Goal: Complete application form

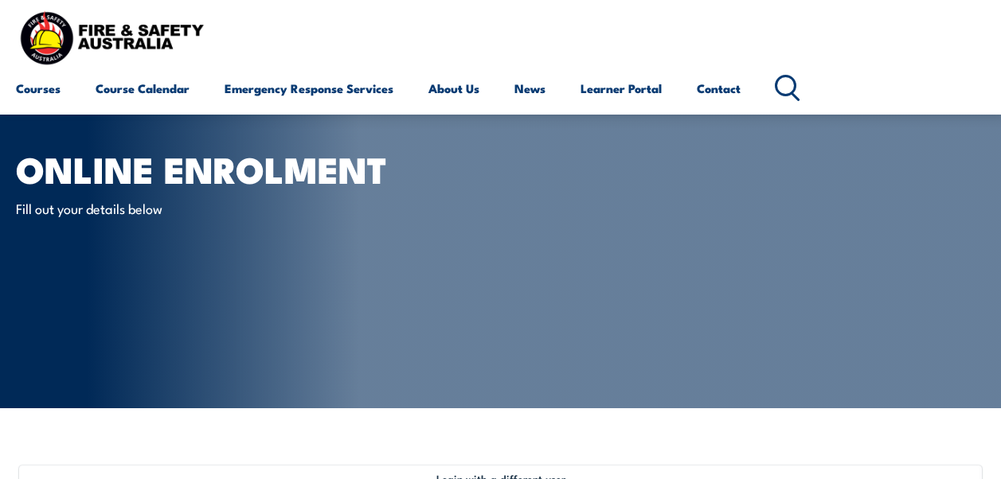
select select "Mr"
select select "M"
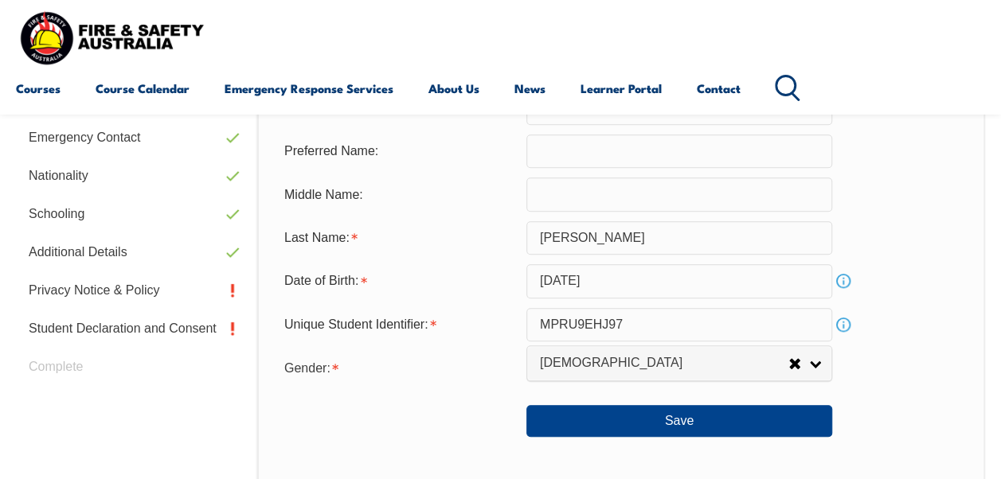
scroll to position [552, 0]
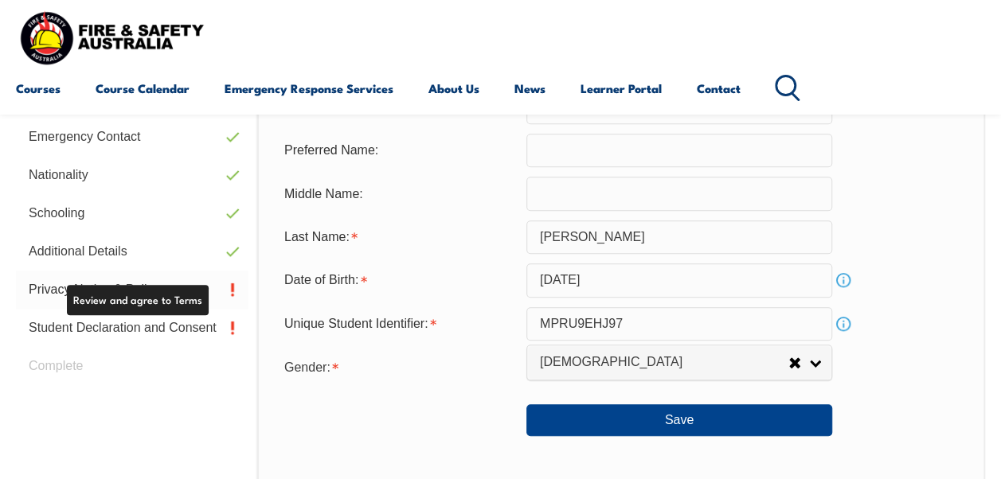
click at [54, 285] on link "Privacy Notice & Policy" at bounding box center [132, 290] width 232 height 38
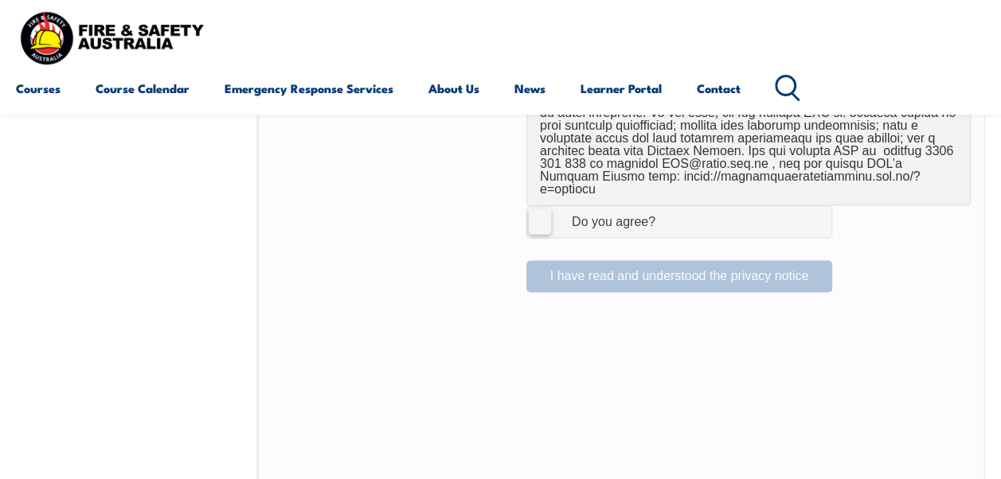
scroll to position [1180, 0]
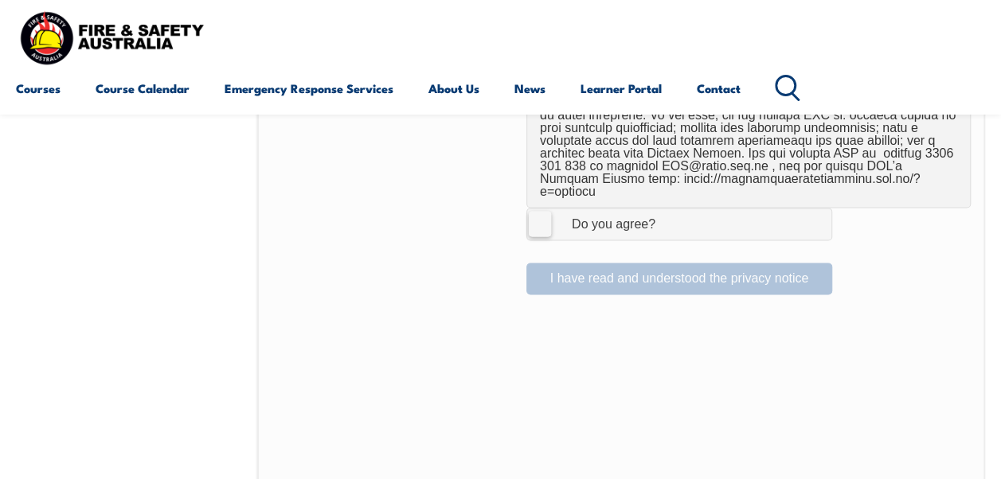
click at [537, 208] on label "I Agree Do you agree?" at bounding box center [679, 224] width 306 height 32
click at [668, 209] on input "I Agree Do you agree?" at bounding box center [681, 224] width 27 height 30
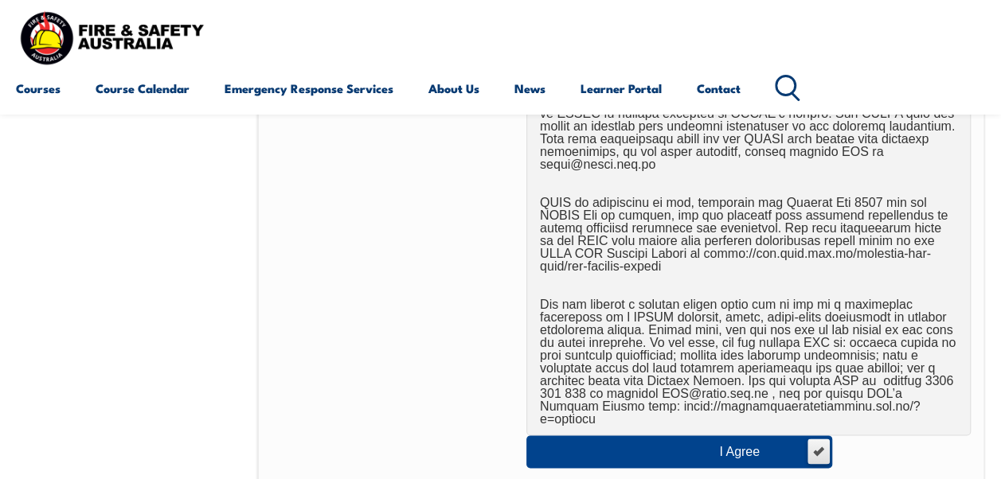
scroll to position [950, 0]
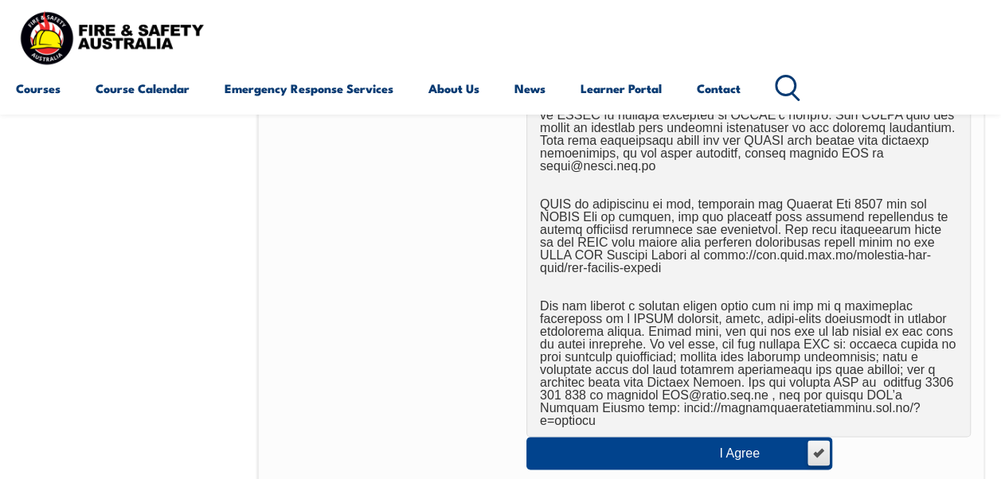
click at [751, 447] on div "I Agree" at bounding box center [755, 453] width 72 height 13
click at [804, 438] on input "I Agree Do you agree?" at bounding box center [817, 453] width 27 height 30
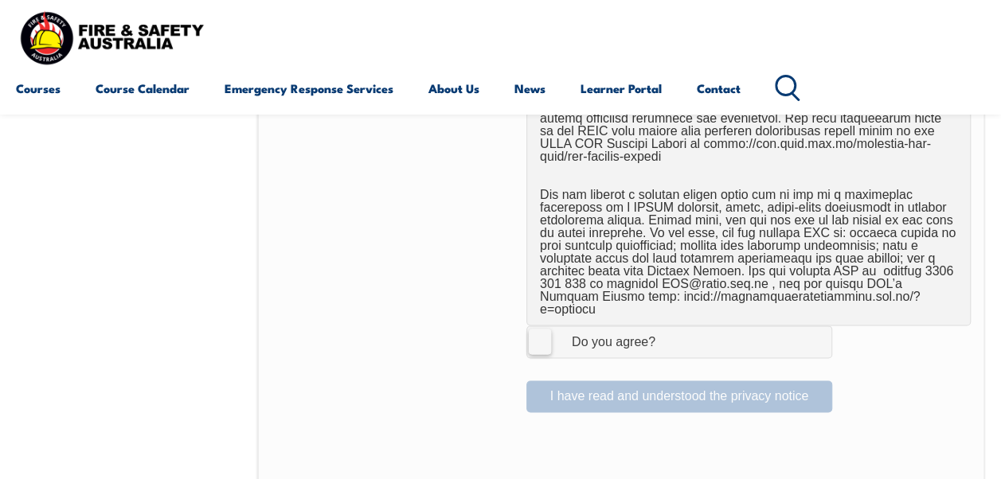
scroll to position [1060, 0]
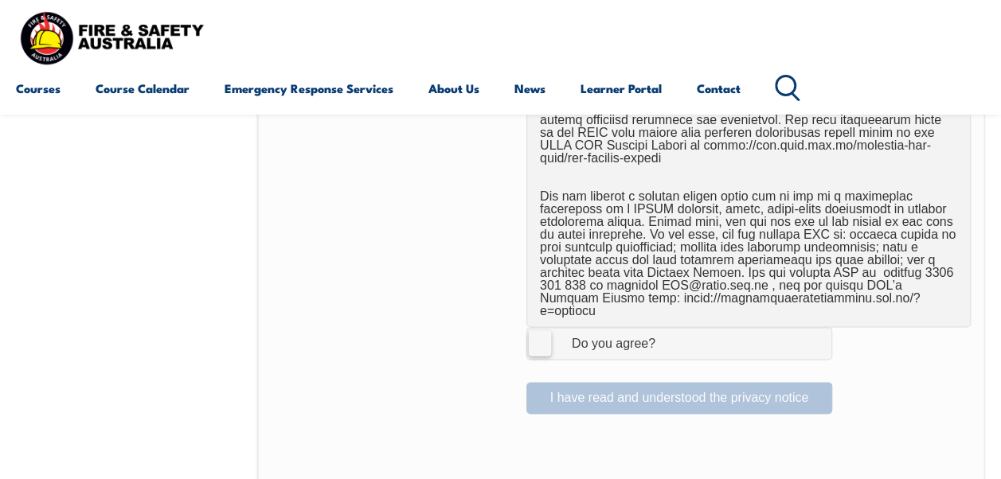
click at [544, 327] on label "I Agree Do you agree?" at bounding box center [679, 343] width 306 height 32
click at [668, 328] on input "I Agree Do you agree?" at bounding box center [681, 343] width 27 height 30
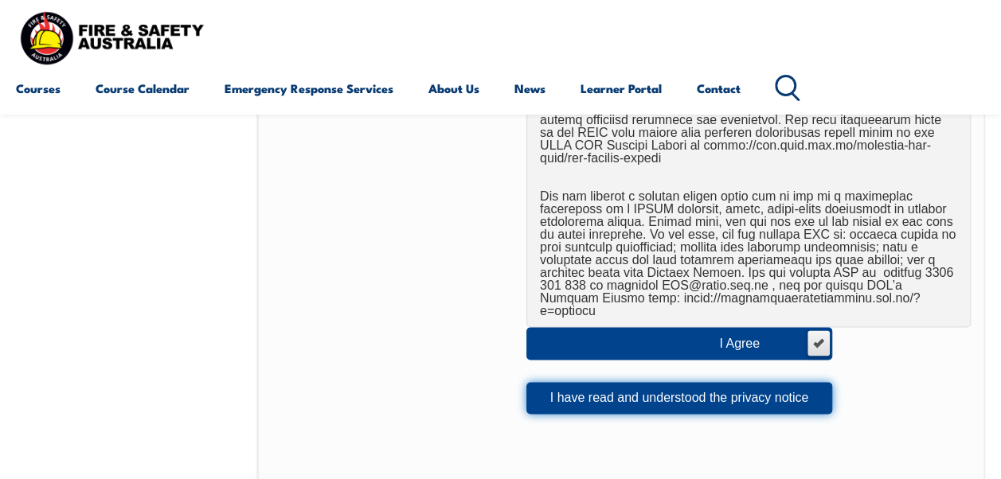
click at [587, 382] on button "I have read and understood the privacy notice" at bounding box center [679, 398] width 306 height 32
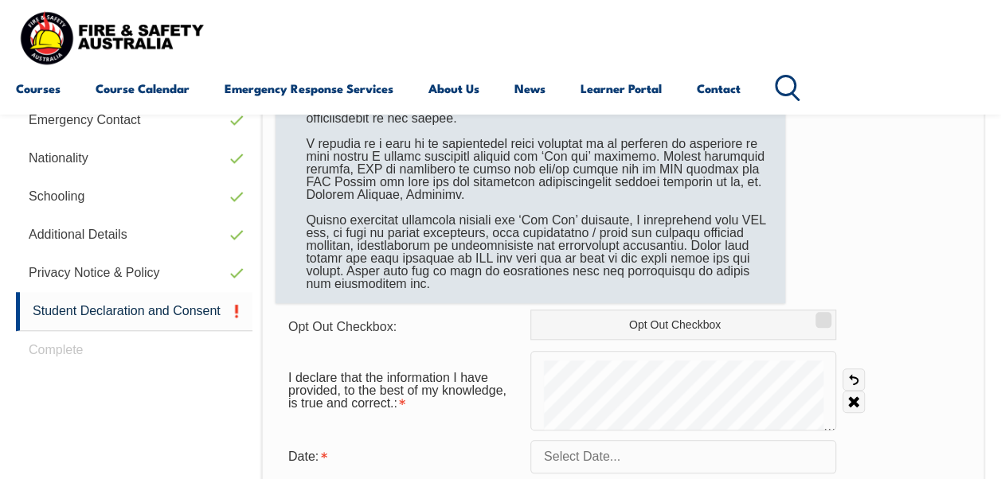
scroll to position [681, 0]
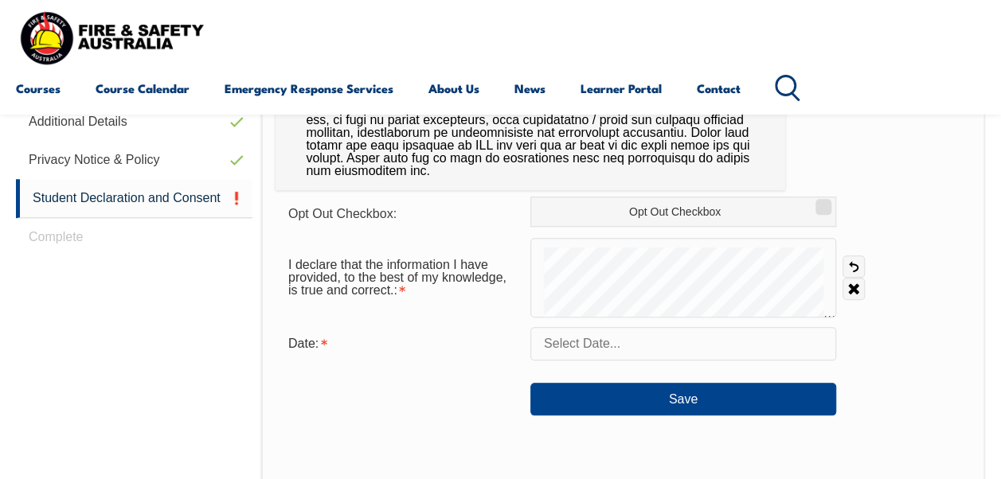
click at [582, 337] on input "text" at bounding box center [683, 343] width 306 height 33
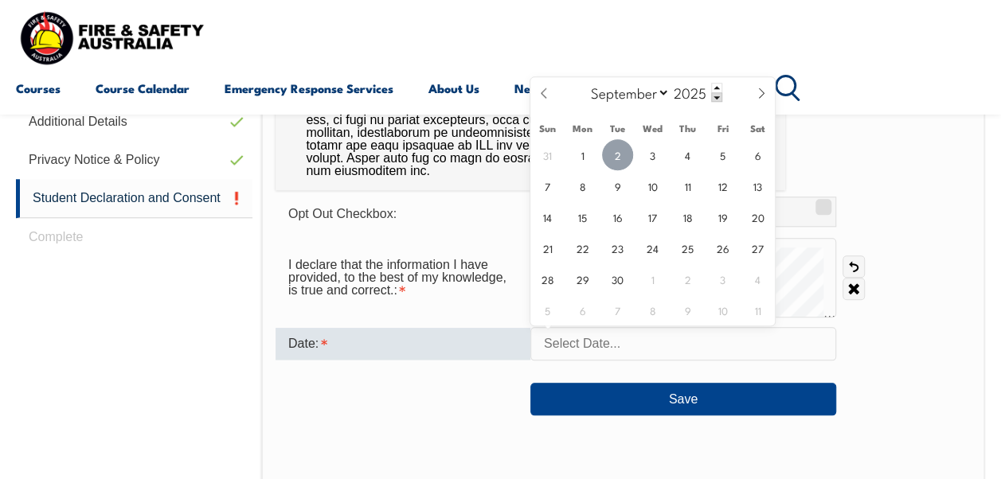
click at [619, 148] on span "2" at bounding box center [617, 154] width 31 height 31
type input "[DATE]"
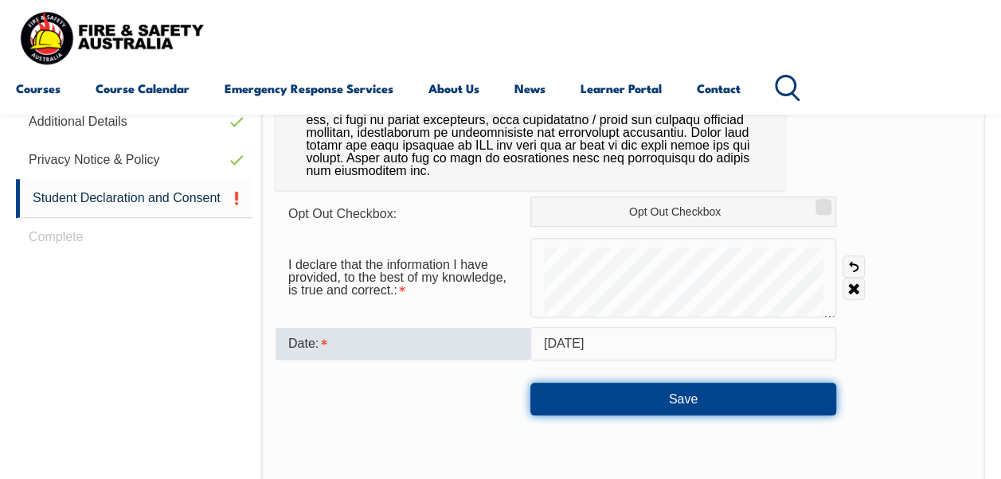
click at [669, 400] on button "Save" at bounding box center [683, 399] width 306 height 32
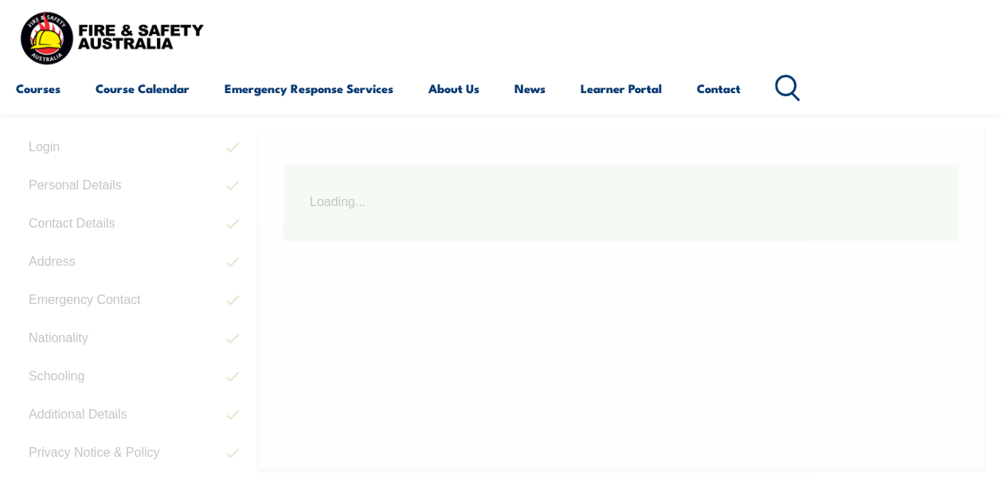
scroll to position [386, 0]
